Goal: Task Accomplishment & Management: Manage account settings

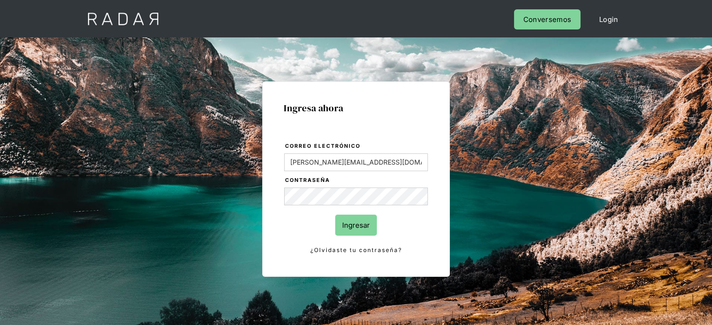
click at [353, 233] on input "Ingresar" at bounding box center [356, 225] width 42 height 21
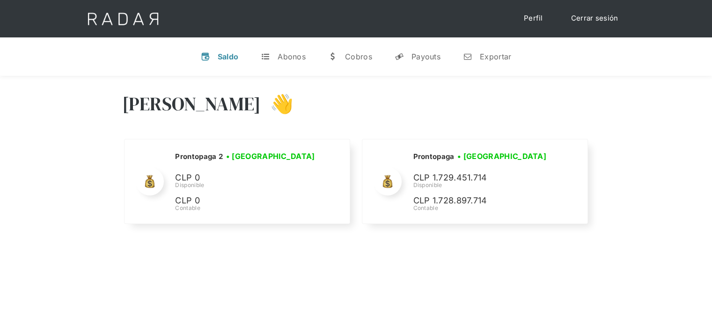
click at [593, 19] on link "Cerrar sesión" at bounding box center [595, 18] width 66 height 18
